Goal: Check status: Check status

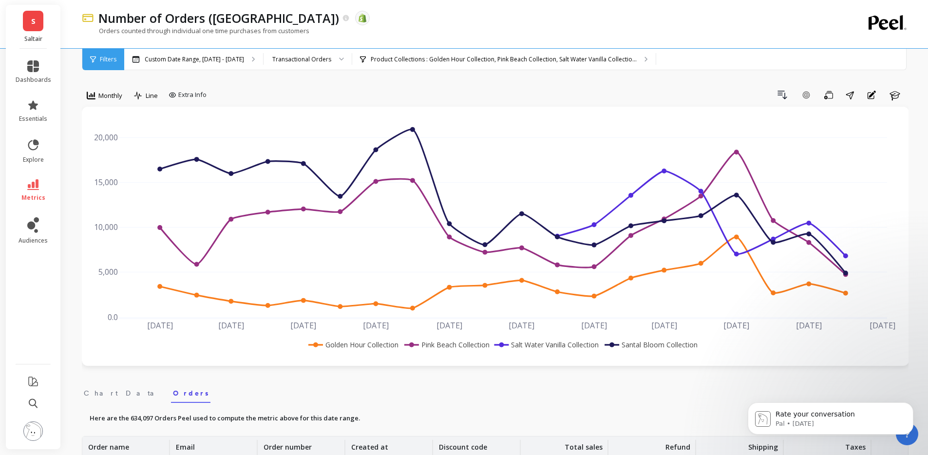
click at [229, 57] on p "Custom Date Range, [DATE] - [DATE]" at bounding box center [194, 60] width 99 height 8
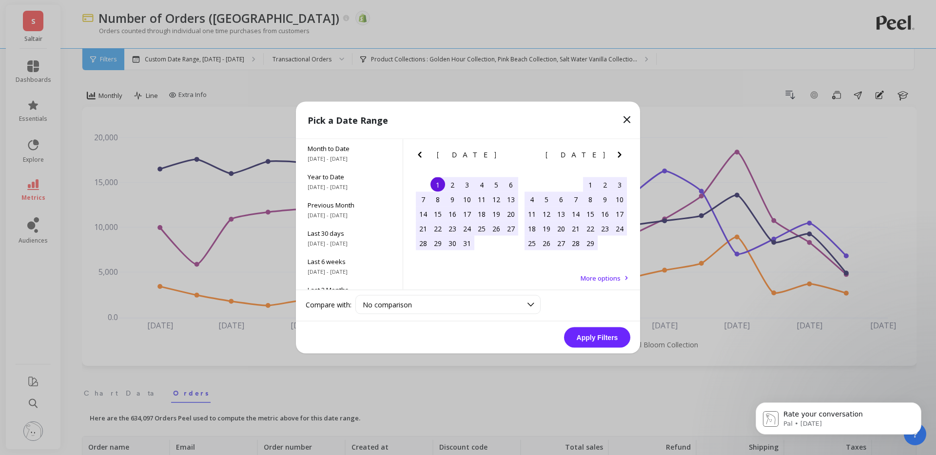
click at [416, 151] on icon "Previous Month" at bounding box center [420, 155] width 12 height 12
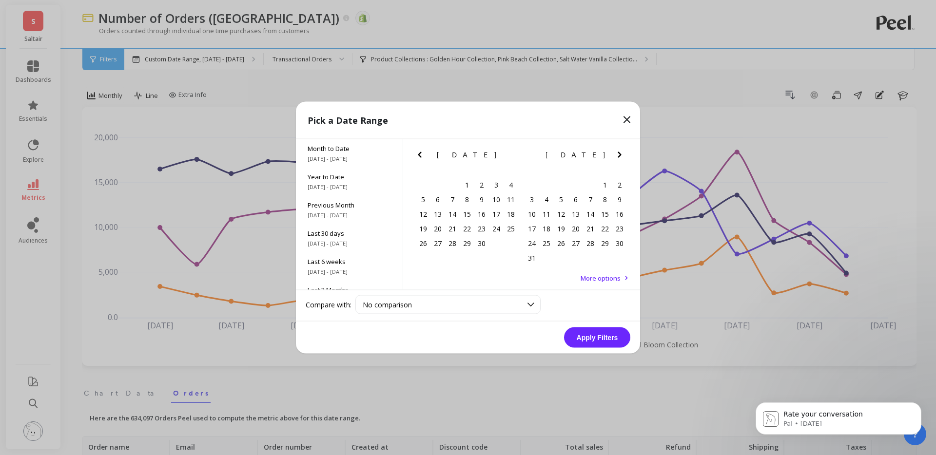
click at [416, 151] on icon "Previous Month" at bounding box center [420, 155] width 12 height 12
click at [415, 151] on icon "Previous Month" at bounding box center [420, 155] width 12 height 12
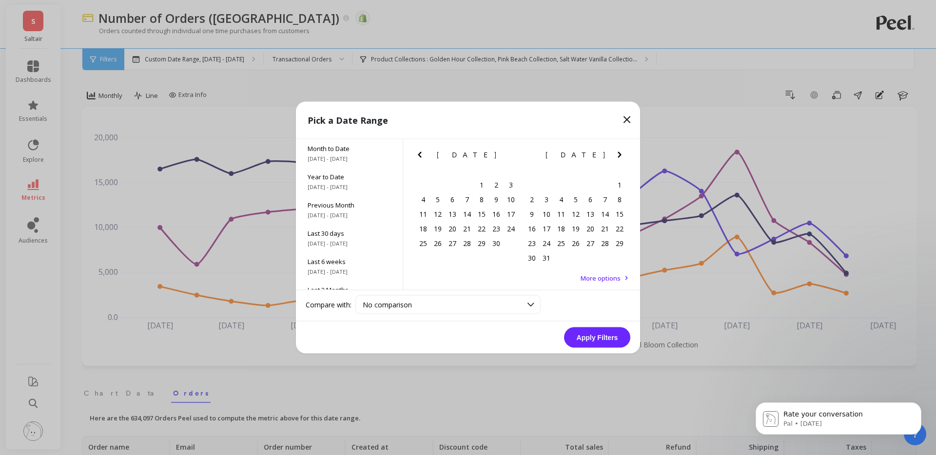
click at [415, 151] on icon "Previous Month" at bounding box center [420, 155] width 12 height 12
click at [416, 151] on icon "Previous Month" at bounding box center [420, 155] width 12 height 12
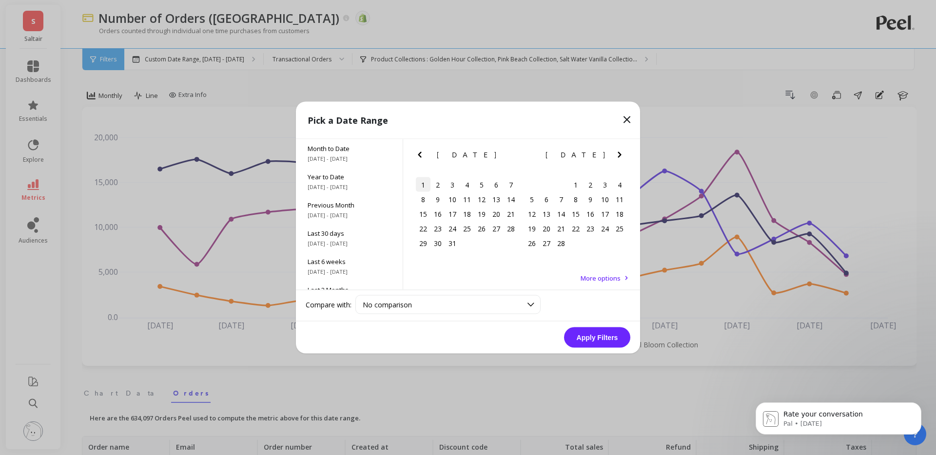
click at [423, 188] on div "1" at bounding box center [423, 184] width 15 height 15
click at [622, 155] on icon "Next Month" at bounding box center [620, 155] width 12 height 12
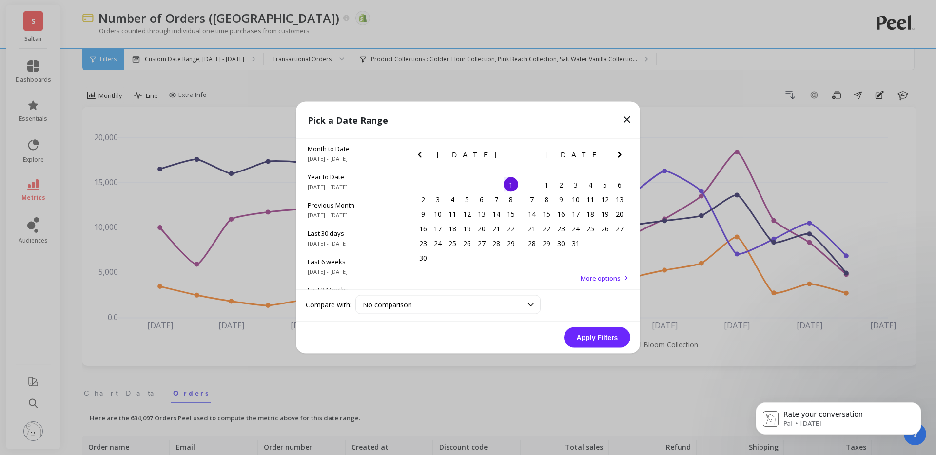
click at [622, 155] on icon "Next Month" at bounding box center [620, 155] width 12 height 12
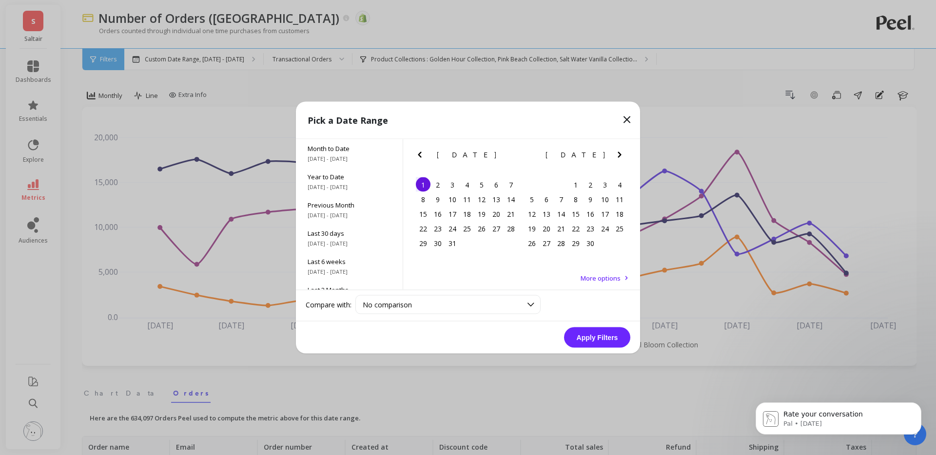
click at [622, 155] on icon "Next Month" at bounding box center [620, 155] width 12 height 12
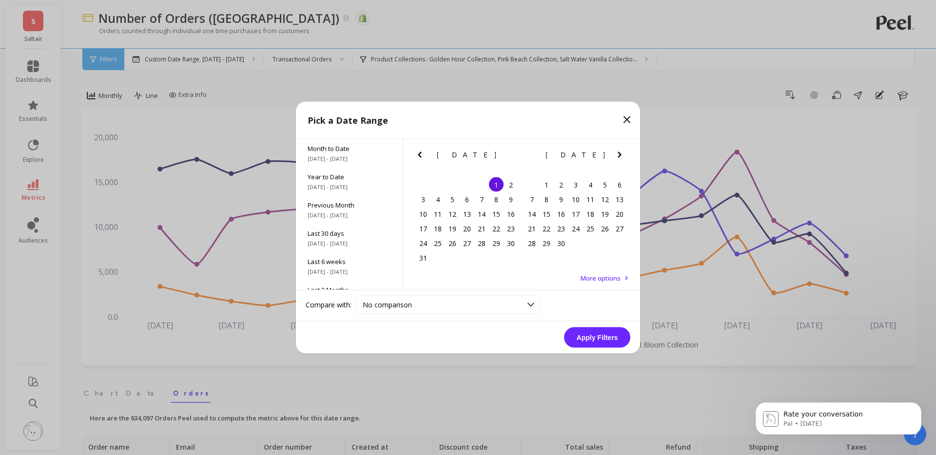
click at [622, 155] on icon "Next Month" at bounding box center [620, 155] width 12 height 12
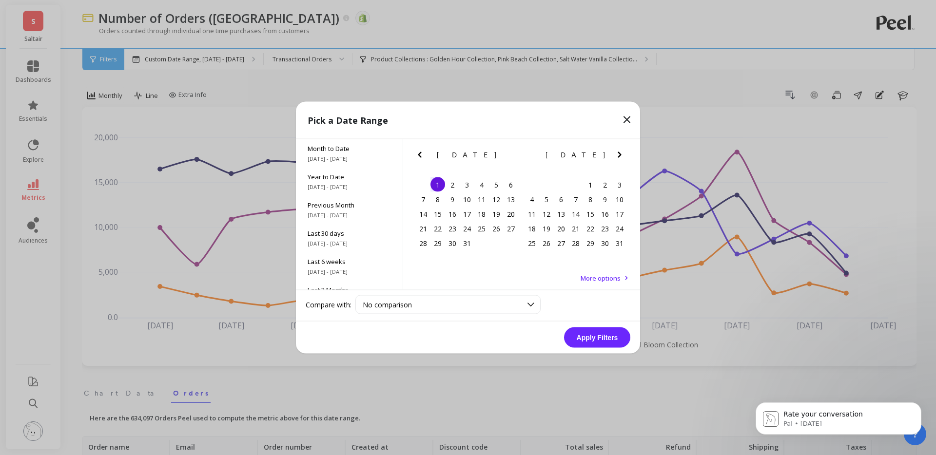
click at [622, 155] on icon "Next Month" at bounding box center [620, 155] width 12 height 12
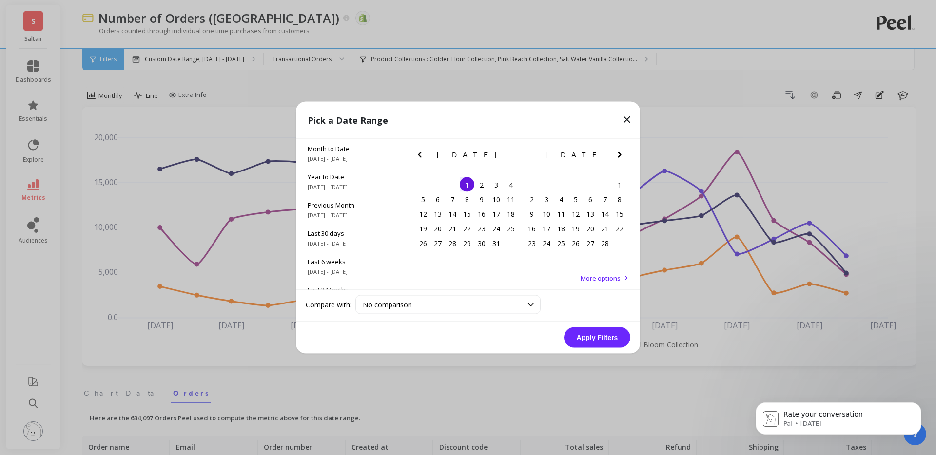
click at [622, 155] on icon "Next Month" at bounding box center [620, 155] width 12 height 12
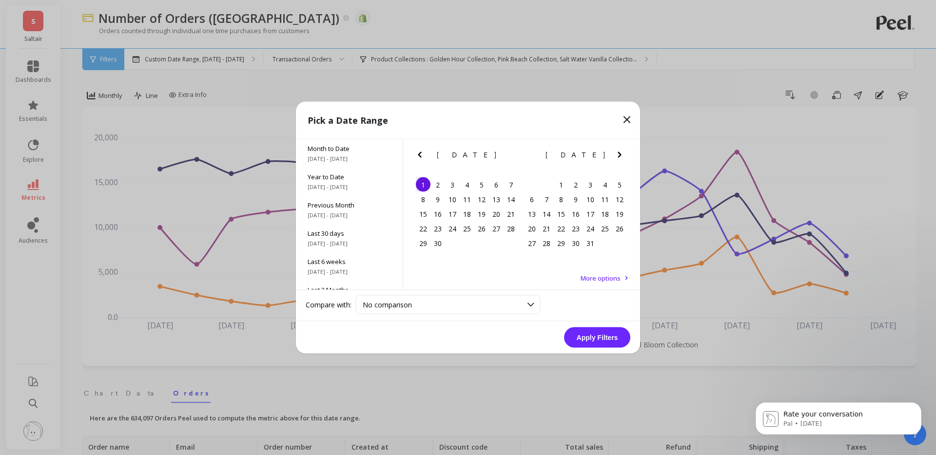
click at [622, 155] on icon "Next Month" at bounding box center [620, 155] width 12 height 12
click at [418, 156] on icon "Previous Month" at bounding box center [420, 155] width 12 height 12
click at [481, 231] on div "21" at bounding box center [481, 228] width 15 height 15
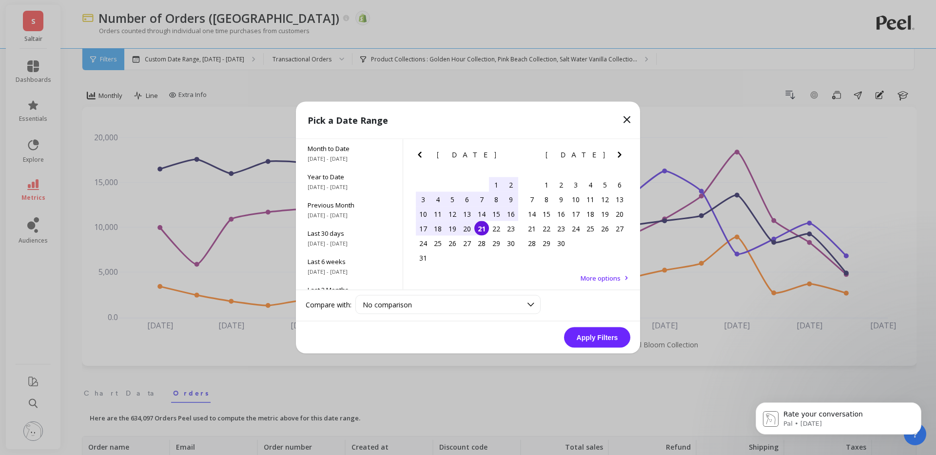
click at [601, 338] on button "Apply Filters" at bounding box center [597, 337] width 66 height 20
